Goal: Obtain resource: Download file/media

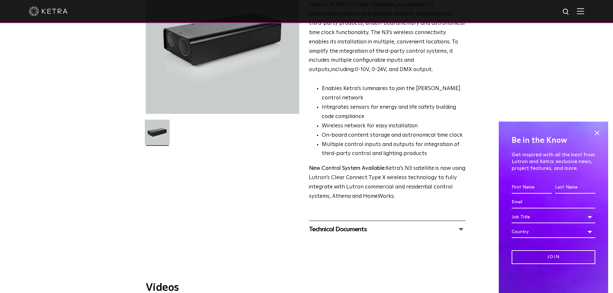
scroll to position [129, 0]
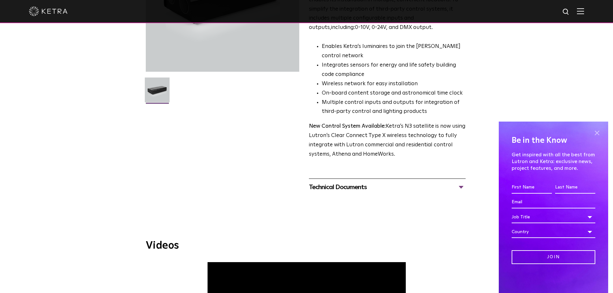
click at [598, 131] on span at bounding box center [597, 133] width 10 height 10
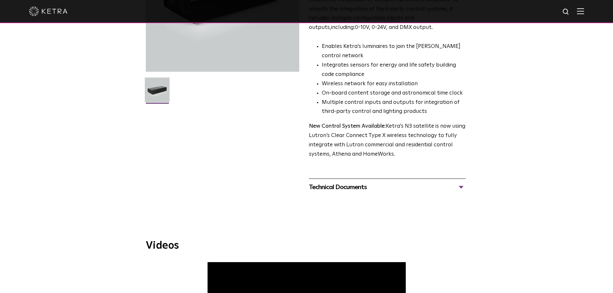
click at [461, 187] on div "Technical Documents" at bounding box center [387, 187] width 157 height 10
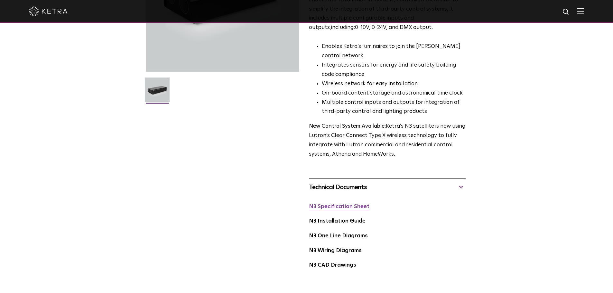
click at [333, 208] on link "N3 Specification Sheet" at bounding box center [339, 206] width 60 height 5
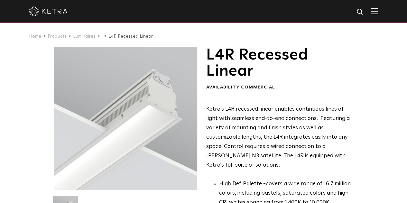
click at [378, 13] on img at bounding box center [374, 11] width 7 height 6
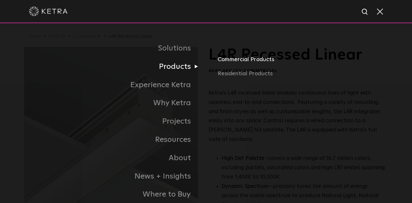
click at [237, 60] on link "Commercial Products" at bounding box center [302, 62] width 170 height 14
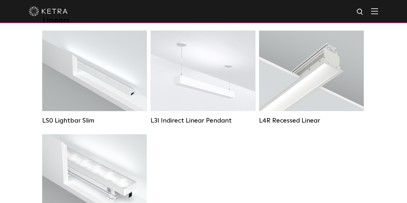
scroll to position [237, 0]
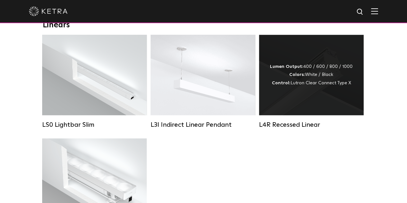
click at [302, 77] on strong "Colors:" at bounding box center [297, 74] width 16 height 5
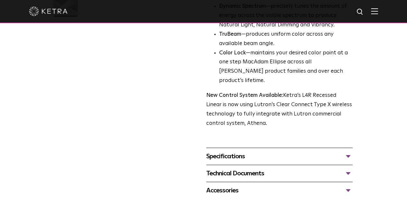
scroll to position [210, 0]
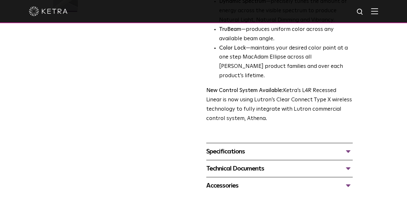
click at [353, 146] on div "Specifications" at bounding box center [279, 151] width 146 height 10
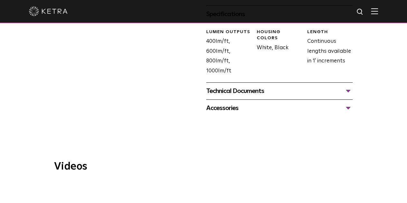
scroll to position [298, 0]
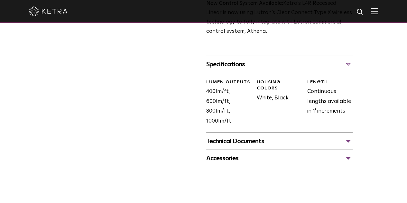
click at [353, 136] on div "Technical Documents" at bounding box center [279, 141] width 146 height 10
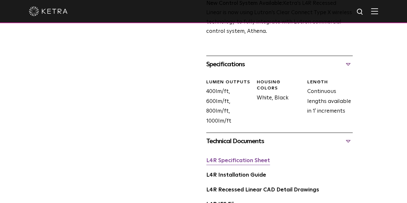
click at [223, 158] on link "L4R Specification Sheet" at bounding box center [238, 160] width 64 height 5
